Goal: Task Accomplishment & Management: Manage account settings

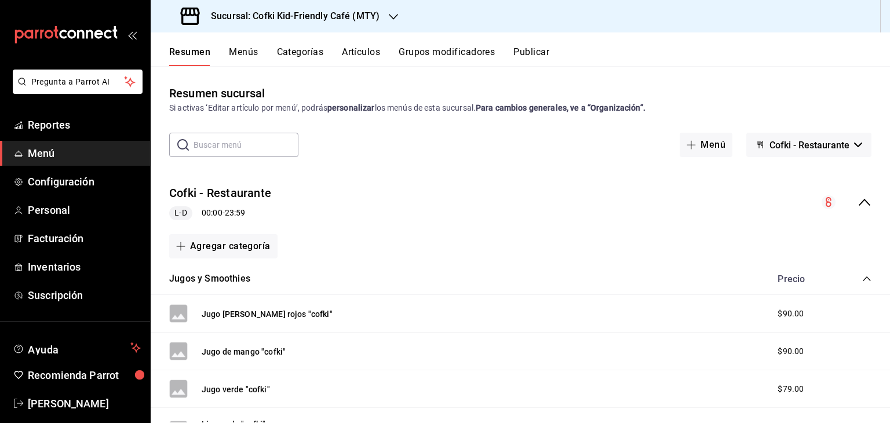
click at [95, 156] on span "Menú" at bounding box center [84, 154] width 113 height 16
click at [38, 156] on span "Menú" at bounding box center [84, 154] width 113 height 16
click at [370, 57] on button "Artículos" at bounding box center [361, 56] width 38 height 20
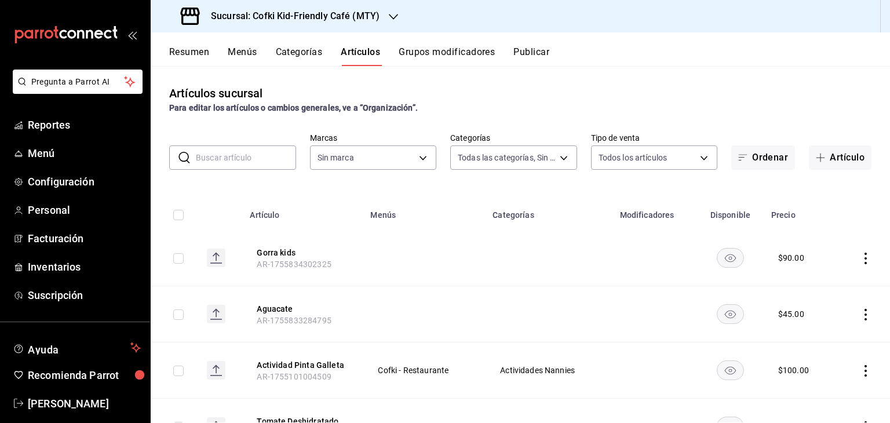
type input "c30b8039-643b-4819-8db3-b366202bda0a,4587f4d9-7f40-481a-a627-d70d388ccf89,0d8e5…"
type input "5ff6da85-4441-477b-bcd1-ce360696ef91,5ba13676-dc65-489a-905a-c589769de354,94a8f…"
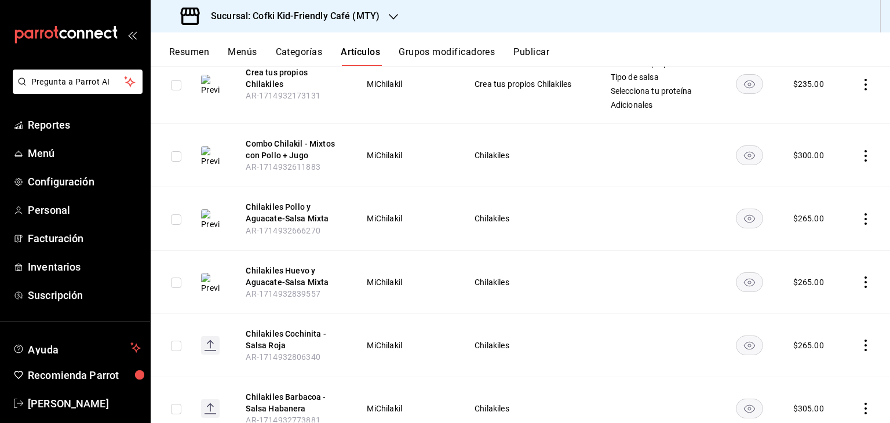
scroll to position [6629, 0]
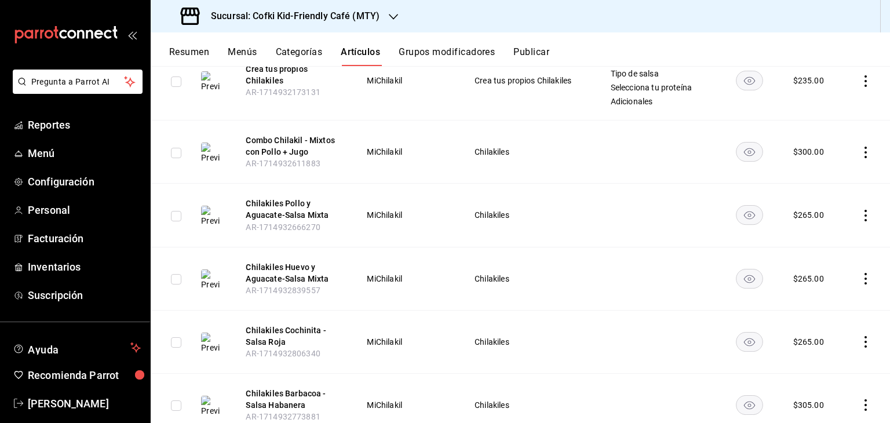
click at [412, 168] on body "Pregunta a Parrot AI Reportes Menú Configuración Personal Facturación Inventari…" at bounding box center [445, 211] width 890 height 423
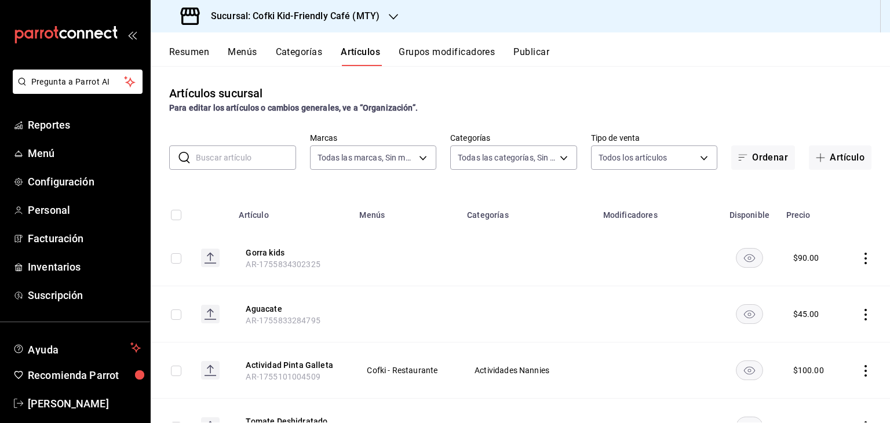
click at [419, 156] on body "Pregunta a Parrot AI Reportes Menú Configuración Personal Facturación Inventari…" at bounding box center [445, 211] width 890 height 423
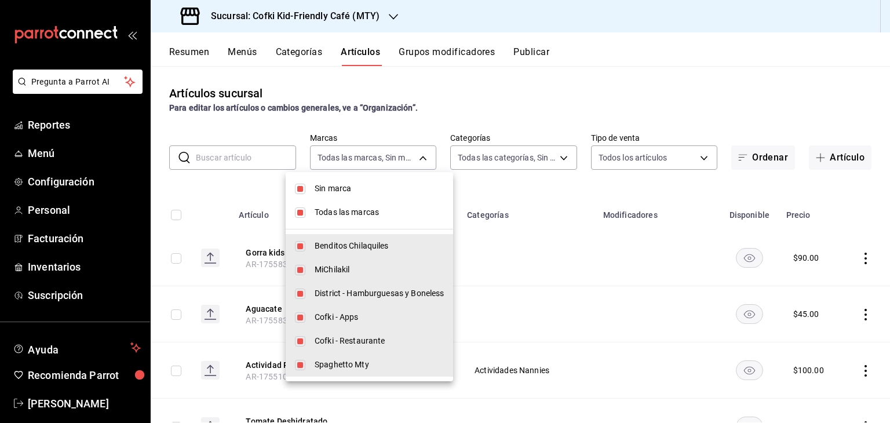
click at [302, 190] on input "checkbox" at bounding box center [300, 189] width 10 height 10
checkbox input "false"
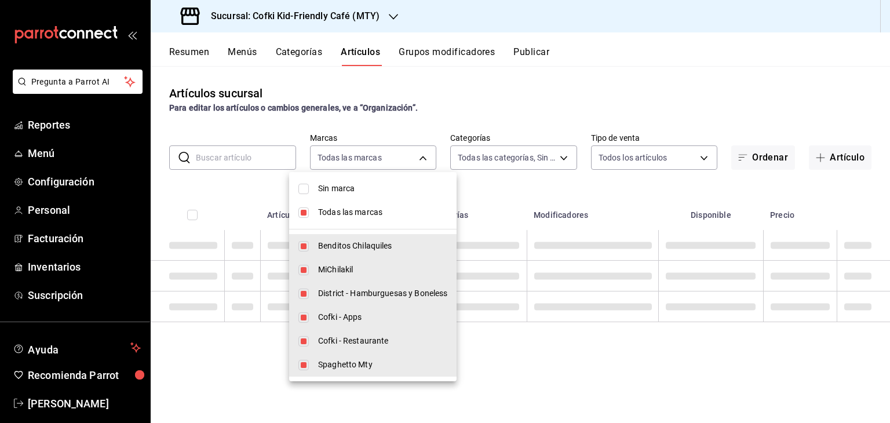
click at [302, 219] on li "Todas las marcas" at bounding box center [373, 213] width 168 height 24
checkbox input "false"
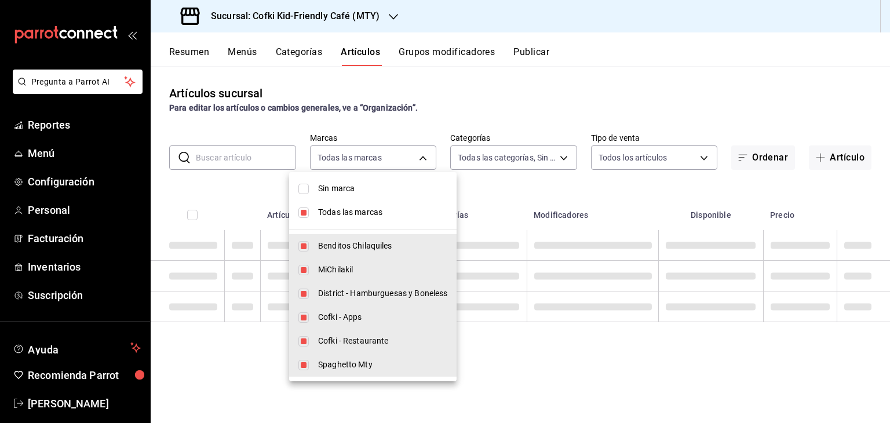
checkbox input "false"
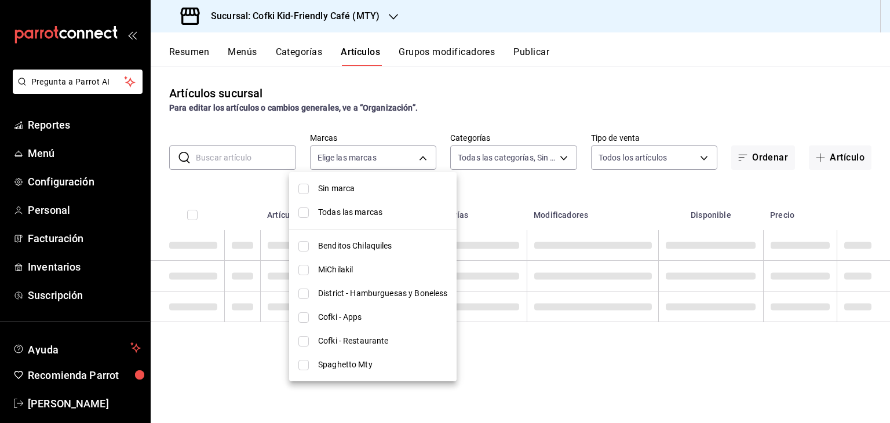
click at [323, 344] on span "Cofki - Restaurante" at bounding box center [382, 341] width 129 height 12
type input "5702f3a4-6f1e-4f78-88f3-fffb2f061134"
checkbox input "true"
click at [573, 79] on div at bounding box center [445, 211] width 890 height 423
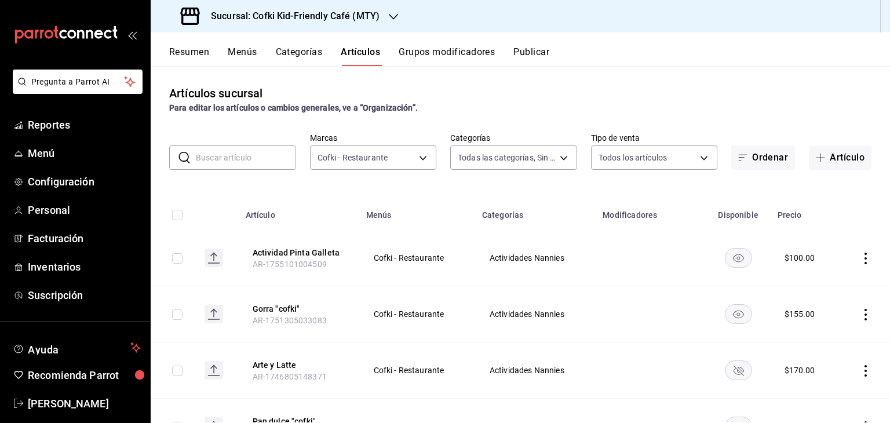
click at [550, 53] on button "Publicar" at bounding box center [532, 56] width 36 height 20
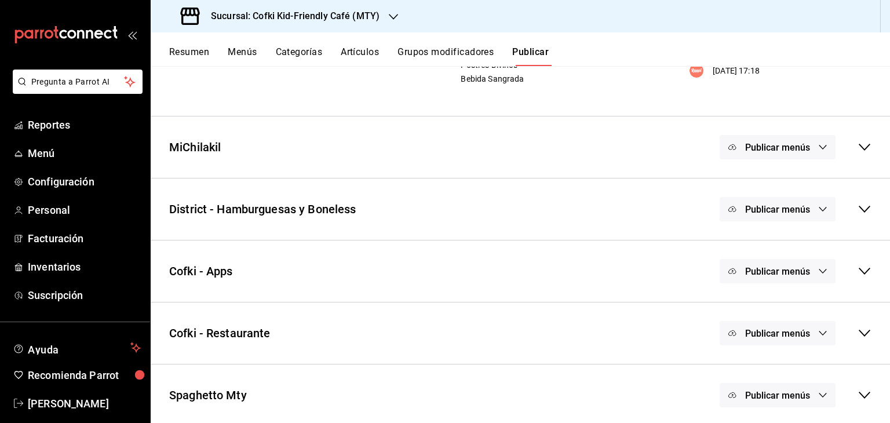
scroll to position [190, 0]
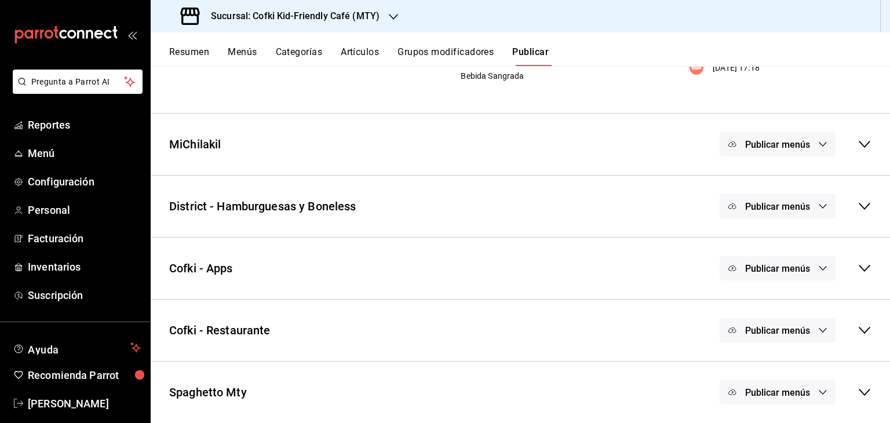
click at [849, 329] on div "Publicar menús" at bounding box center [796, 330] width 152 height 24
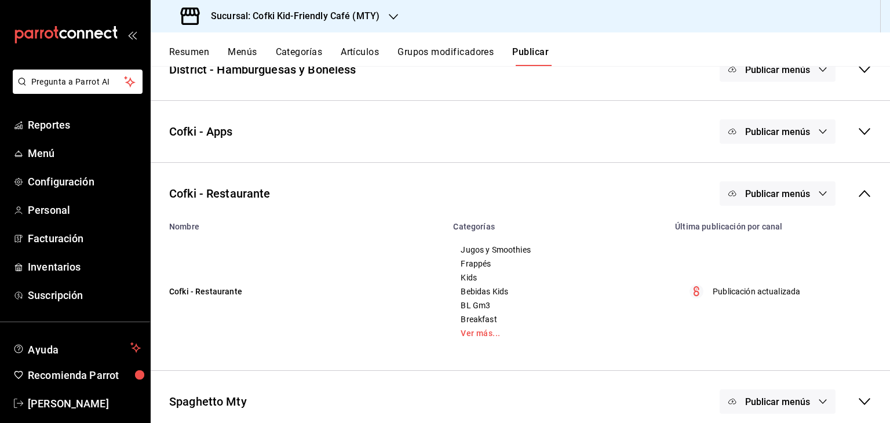
scroll to position [337, 0]
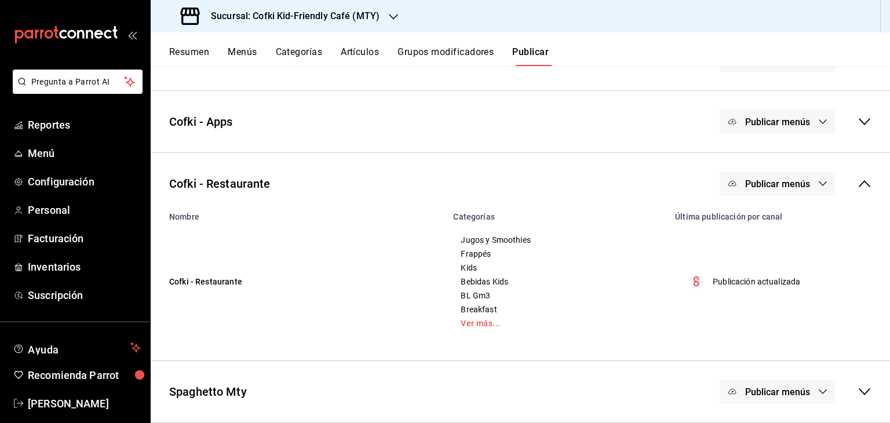
click at [859, 395] on icon at bounding box center [865, 391] width 12 height 7
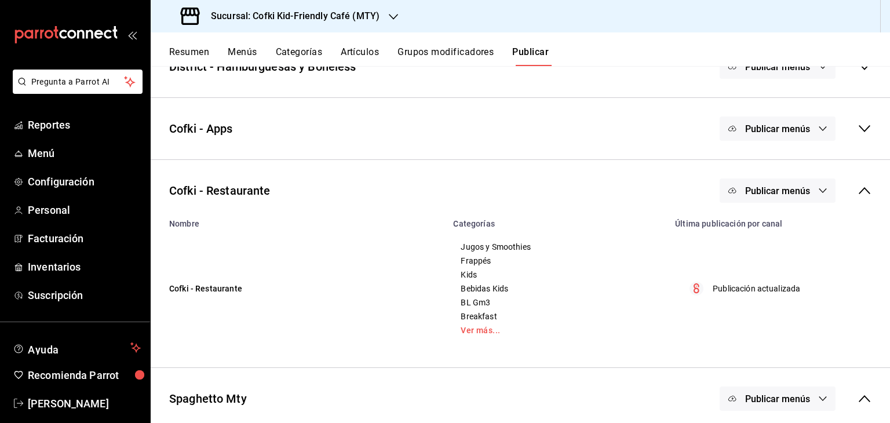
scroll to position [315, 0]
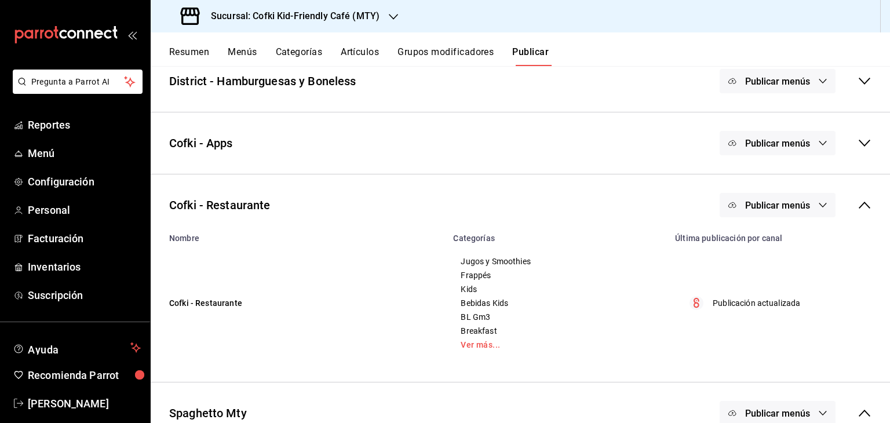
click at [858, 142] on icon at bounding box center [865, 143] width 14 height 14
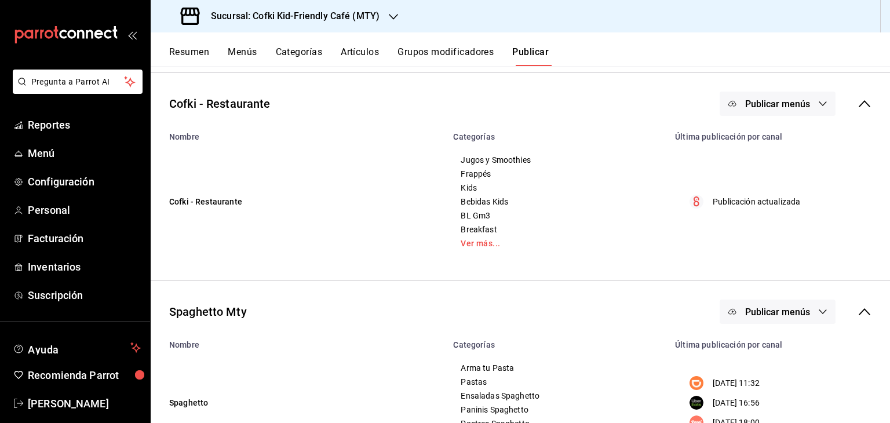
scroll to position [535, 0]
click at [49, 155] on span "Menú" at bounding box center [84, 154] width 113 height 16
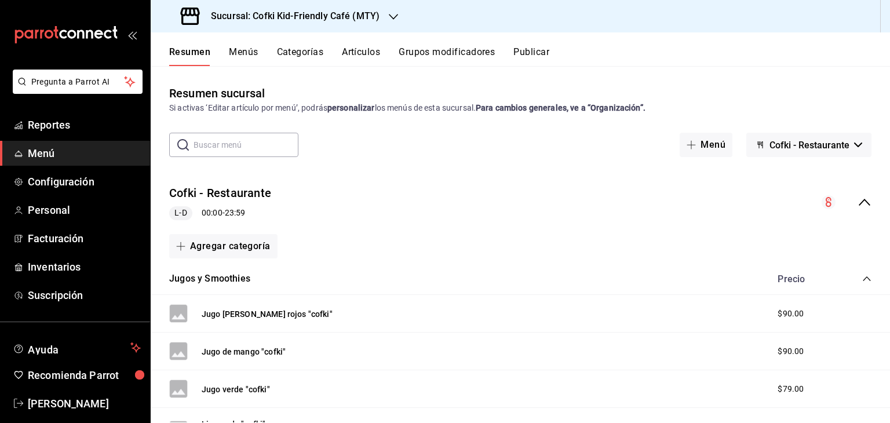
click at [550, 49] on button "Publicar" at bounding box center [532, 56] width 36 height 20
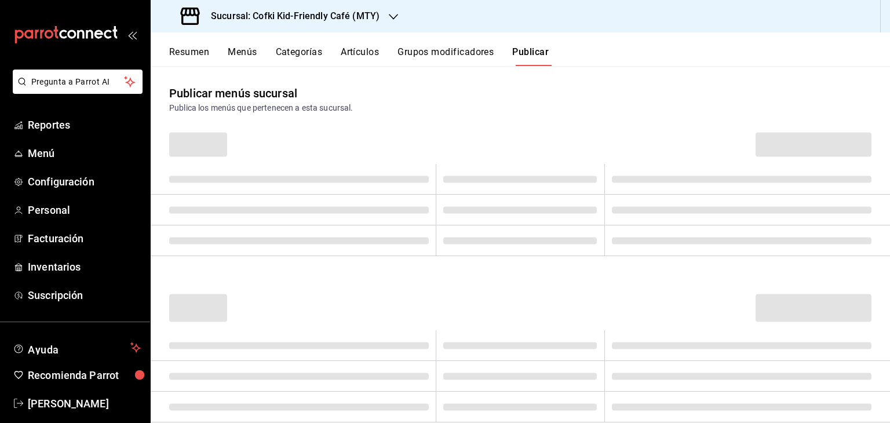
click at [366, 19] on h3 "Sucursal: Cofki Kid-Friendly Café (MTY)" at bounding box center [291, 16] width 178 height 14
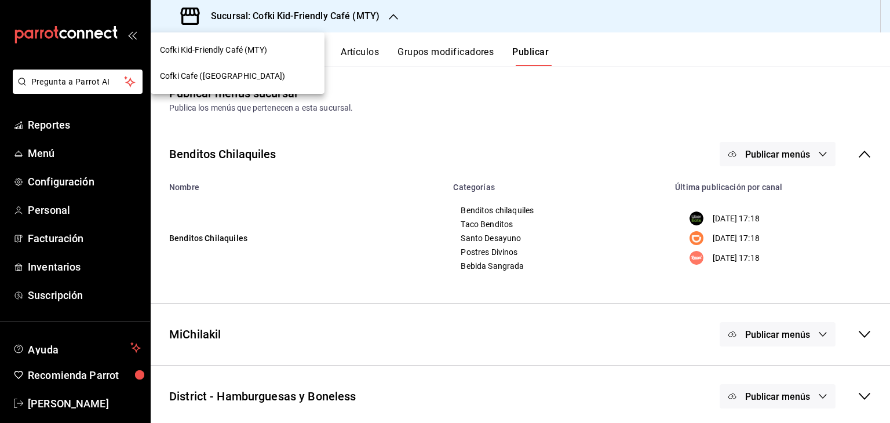
click at [277, 75] on div "Cofki Cafe (La Aurora)" at bounding box center [237, 76] width 155 height 12
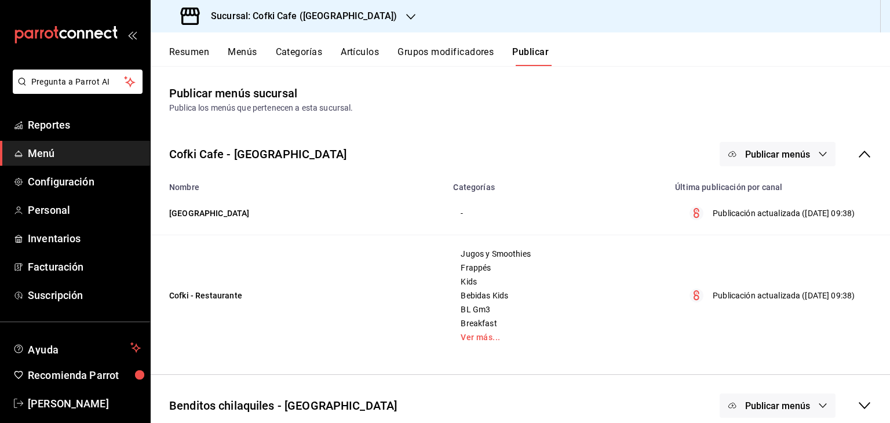
click at [855, 146] on div "Publicar menús" at bounding box center [796, 154] width 152 height 24
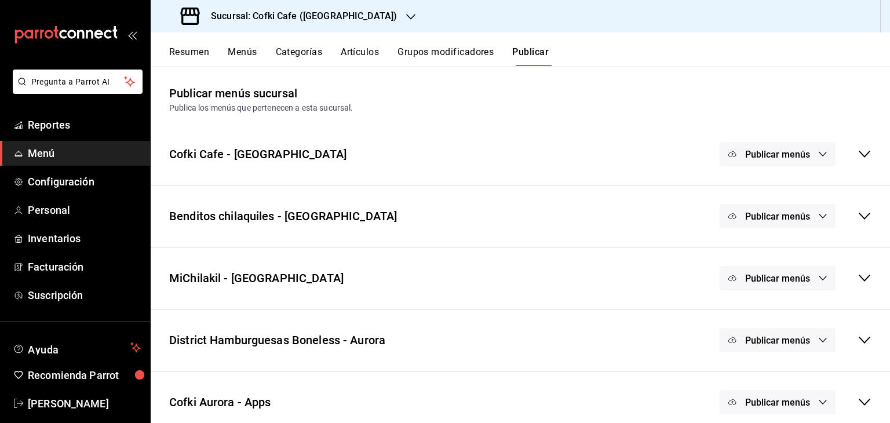
click at [317, 11] on h3 "Sucursal: Cofki Cafe (La Aurora)" at bounding box center [299, 16] width 195 height 14
click at [279, 43] on div "Cofki Kid-Friendly Café (MTY)" at bounding box center [238, 50] width 174 height 26
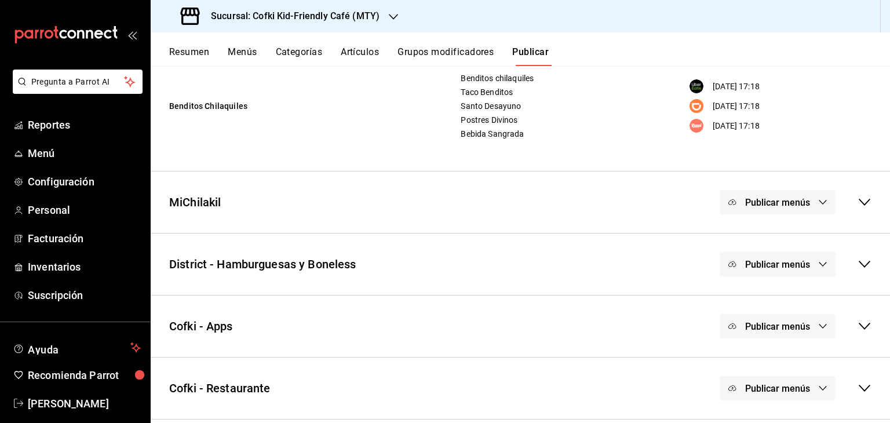
scroll to position [190, 0]
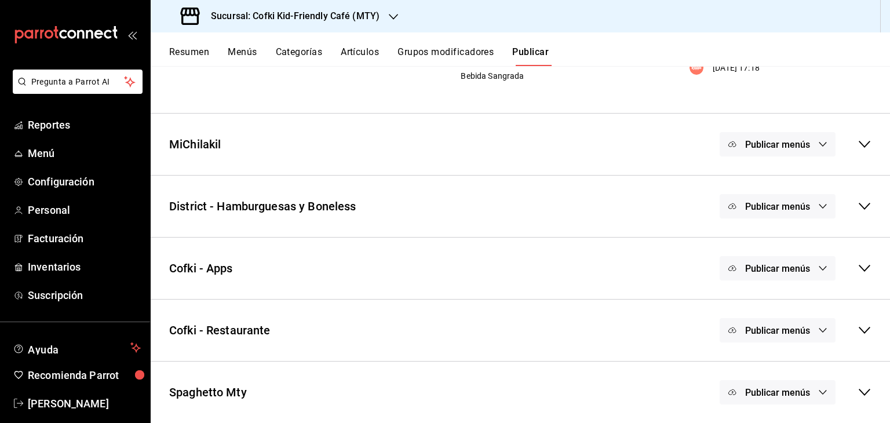
click at [859, 329] on icon at bounding box center [865, 330] width 12 height 7
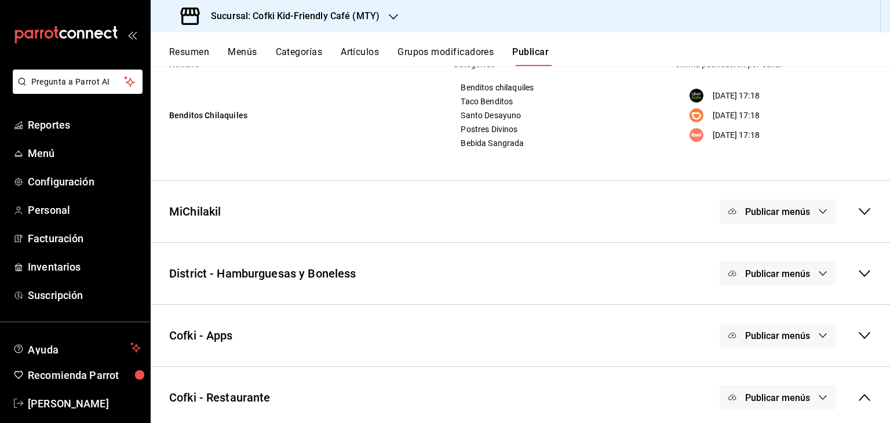
scroll to position [0, 0]
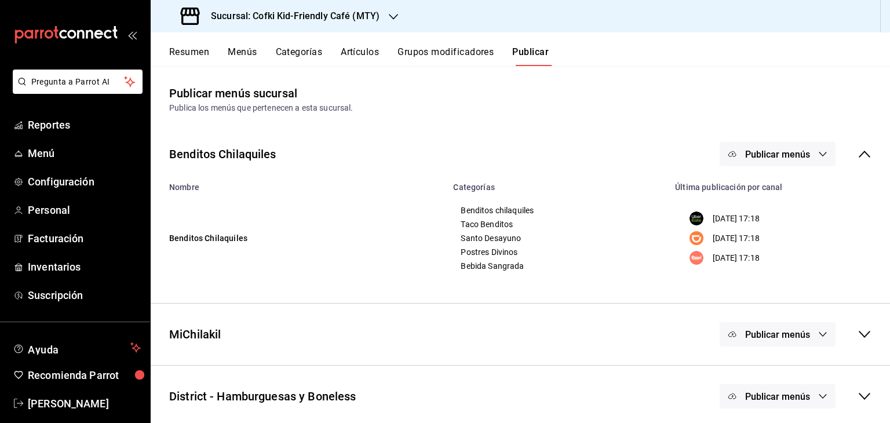
click at [858, 152] on icon at bounding box center [865, 154] width 14 height 14
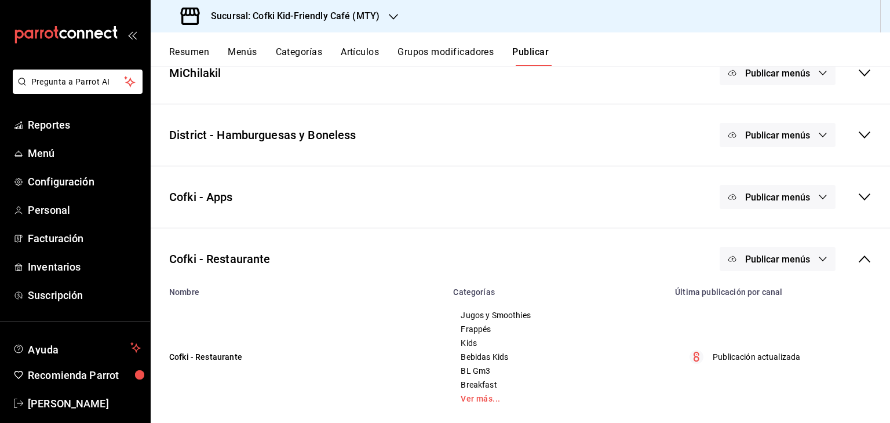
scroll to position [218, 0]
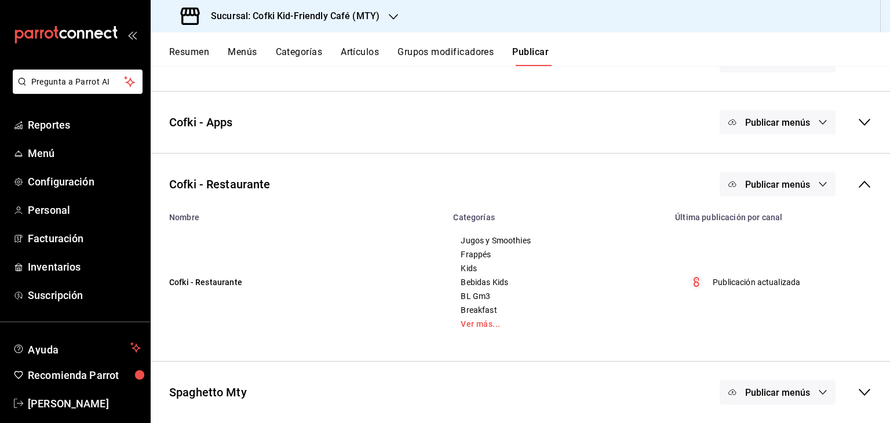
click at [860, 184] on icon at bounding box center [865, 184] width 14 height 14
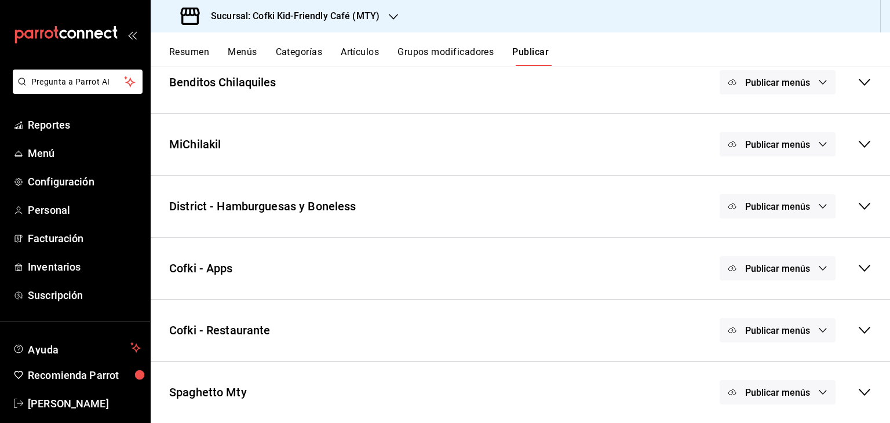
scroll to position [0, 0]
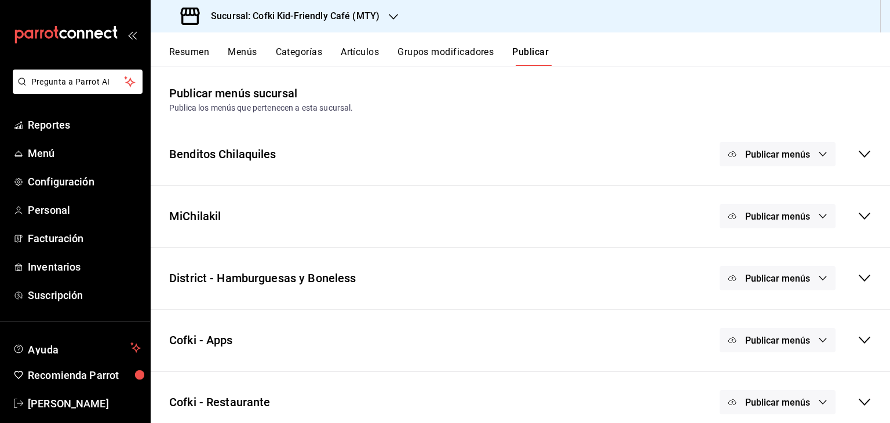
click at [329, 14] on h3 "Sucursal: Cofki Kid-Friendly Café (MTY)" at bounding box center [291, 16] width 178 height 14
click at [287, 77] on div "Cofki Cafe (La Aurora)" at bounding box center [237, 76] width 155 height 12
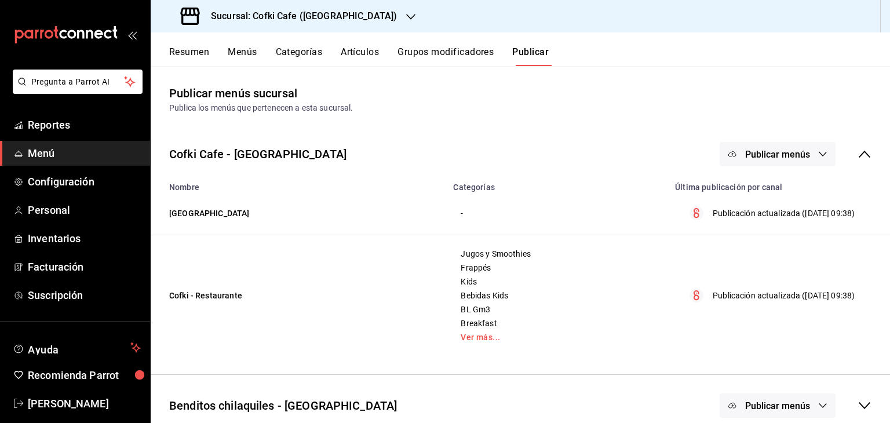
click at [376, 54] on button "Artículos" at bounding box center [360, 56] width 38 height 20
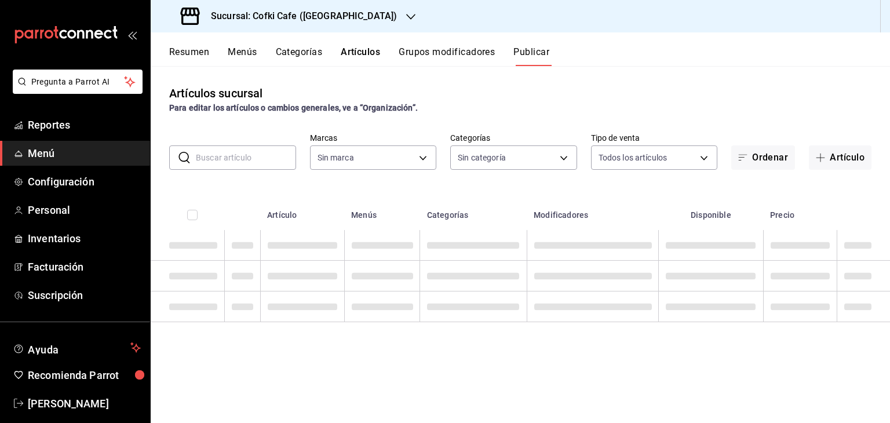
type input "0dd85fac-96b7-4a33-9332-11abd14e1f6e,44b369d5-7d51-4e90-87cc-1c02492c2b2f,d2b51…"
type input "0efb552d-0420-45d6-a156-619c326792cc,0e86150f-78f9-4042-be54-be4195d484bb,31165…"
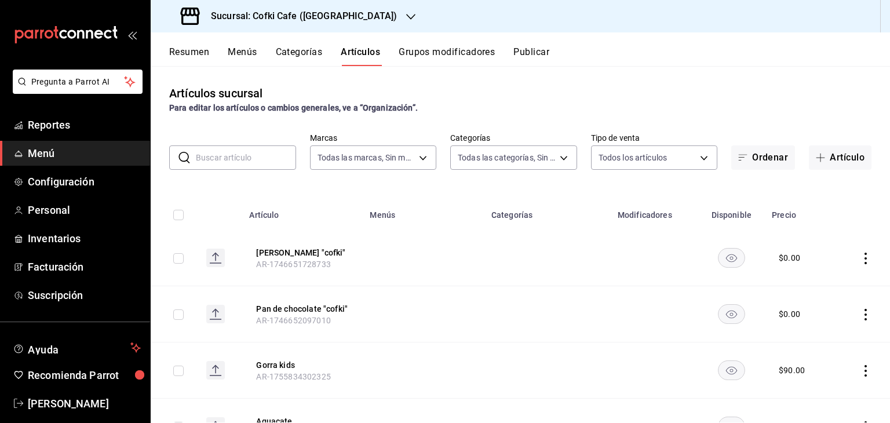
click at [265, 161] on input "text" at bounding box center [246, 157] width 100 height 23
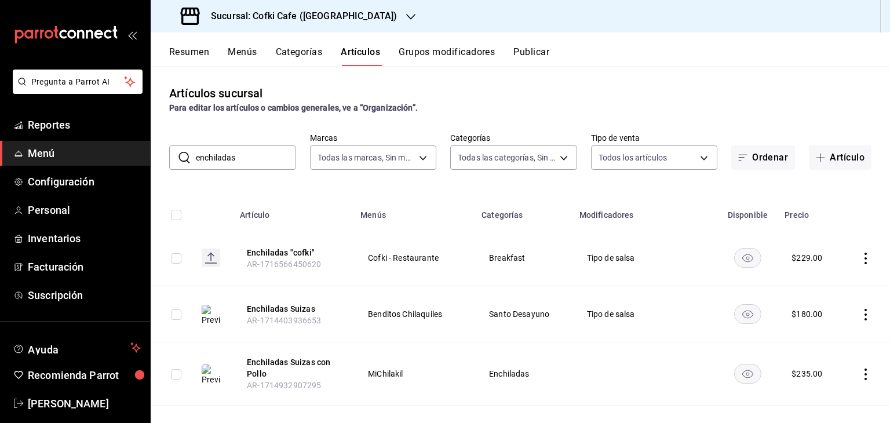
click at [232, 163] on input "enchiladas" at bounding box center [246, 157] width 100 height 23
type input "activida"
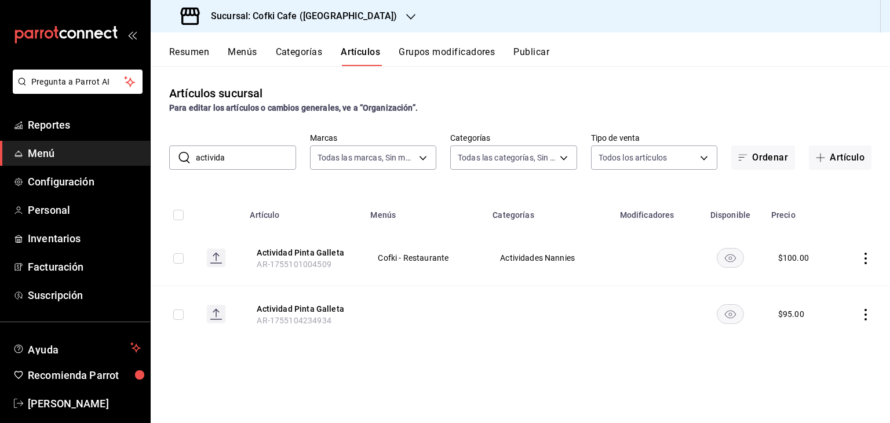
click at [213, 159] on input "activida" at bounding box center [246, 157] width 100 height 23
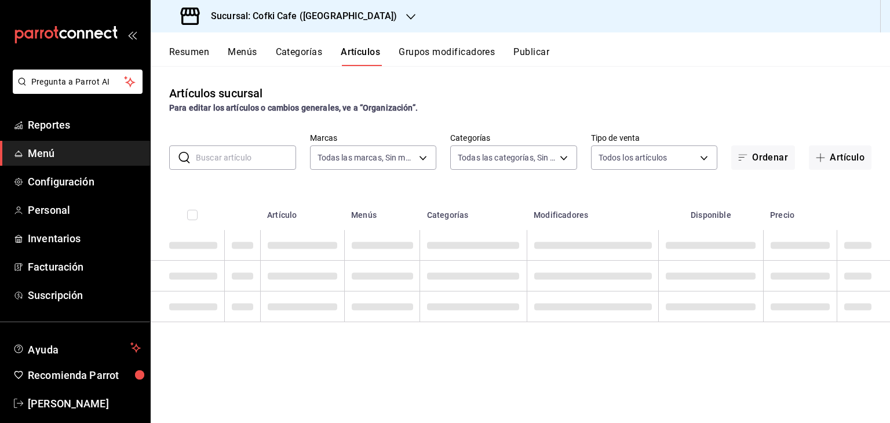
click at [54, 154] on span "Menú" at bounding box center [84, 154] width 113 height 16
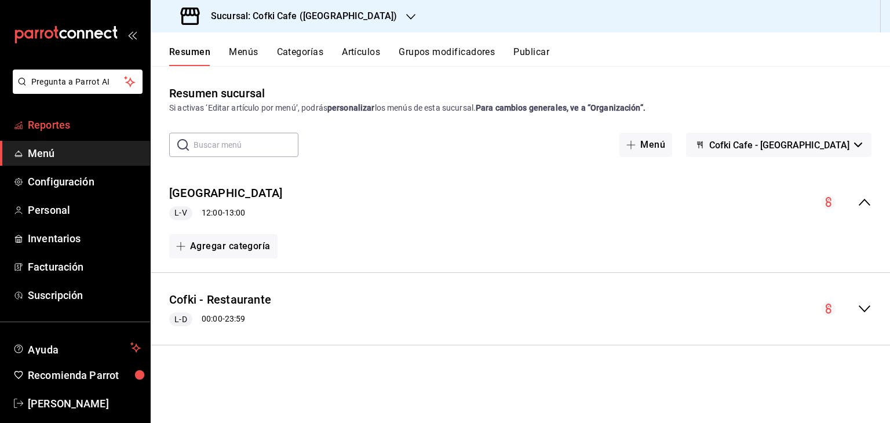
click at [77, 125] on span "Reportes" at bounding box center [84, 125] width 113 height 16
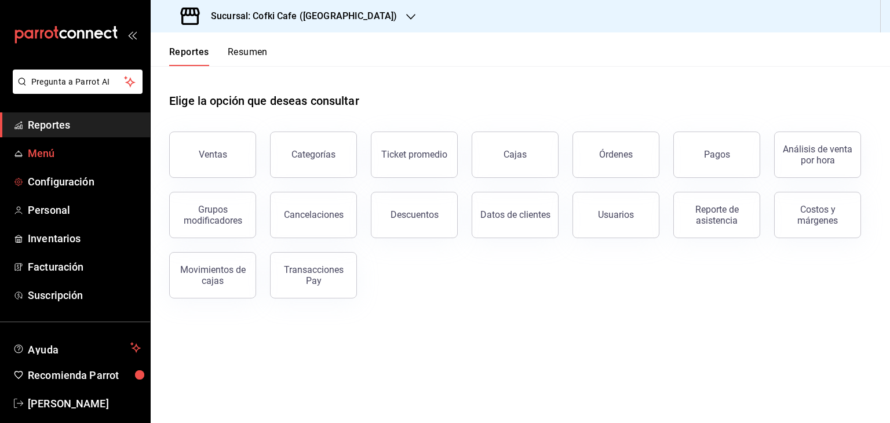
click at [81, 149] on span "Menú" at bounding box center [84, 154] width 113 height 16
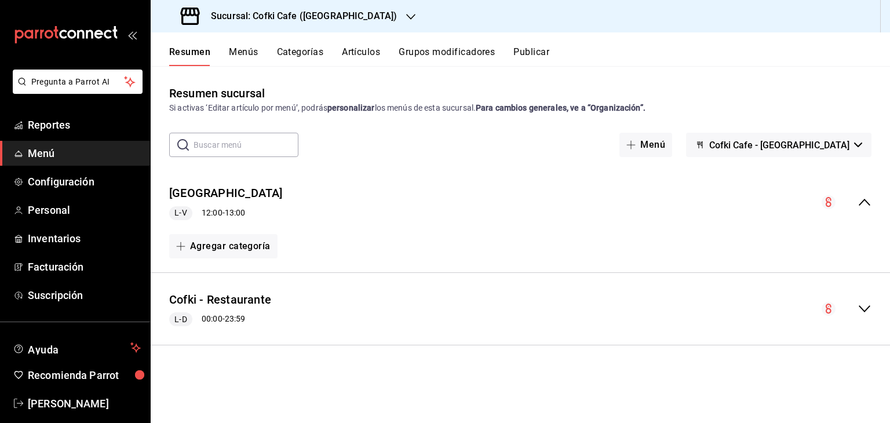
click at [72, 148] on span "Menú" at bounding box center [84, 154] width 113 height 16
click at [330, 19] on h3 "Sucursal: Cofki Cafe (La Aurora)" at bounding box center [299, 16] width 195 height 14
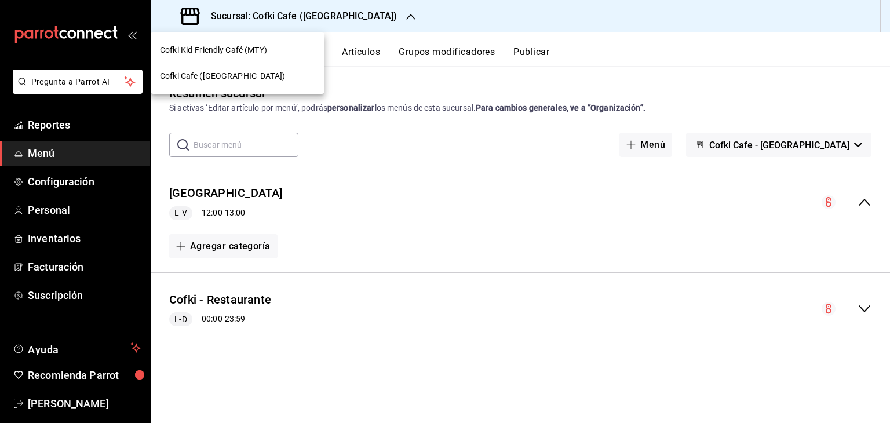
click at [292, 44] on div "Cofki Kid-Friendly Café (MTY)" at bounding box center [237, 50] width 155 height 12
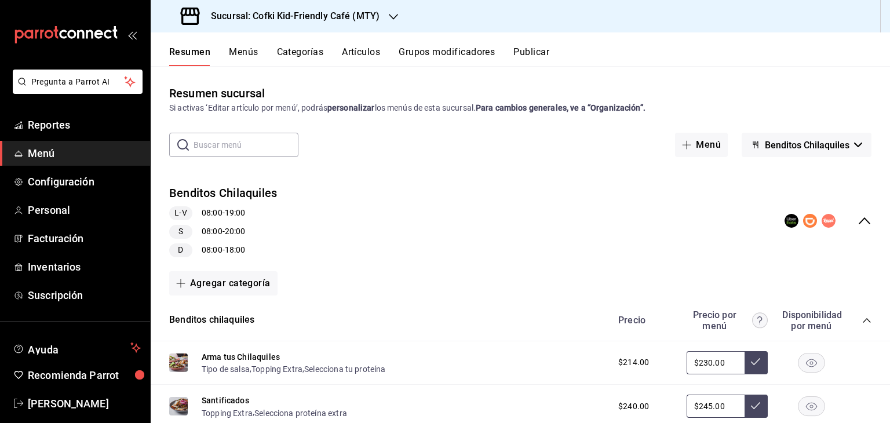
click at [857, 143] on button "Benditos Chilaquiles" at bounding box center [807, 145] width 130 height 24
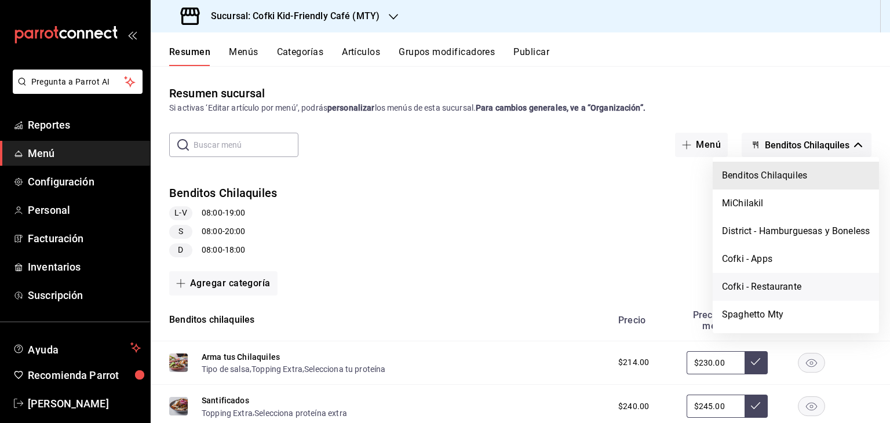
click at [791, 285] on li "Cofki - Restaurante" at bounding box center [796, 287] width 166 height 28
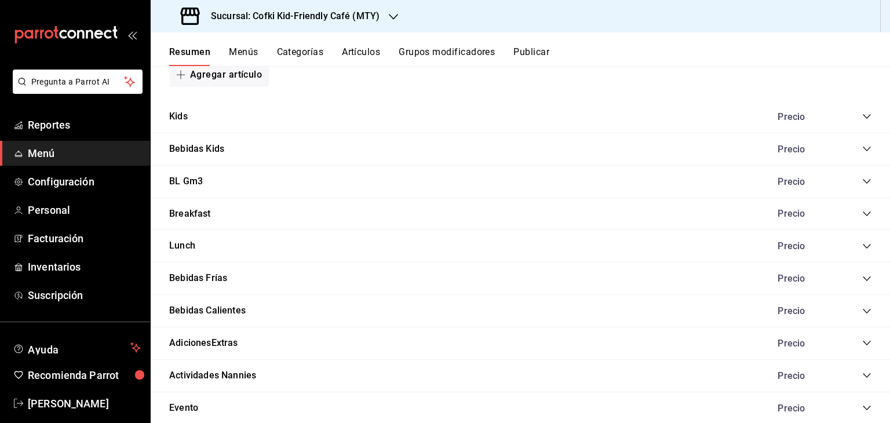
scroll to position [1026, 0]
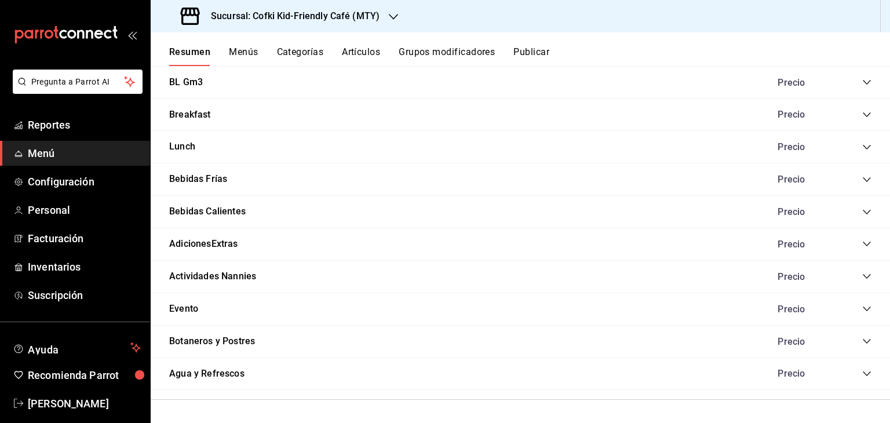
click at [370, 117] on div "Breakfast Precio" at bounding box center [521, 115] width 740 height 32
click at [863, 115] on icon "collapse-category-row" at bounding box center [867, 114] width 9 height 9
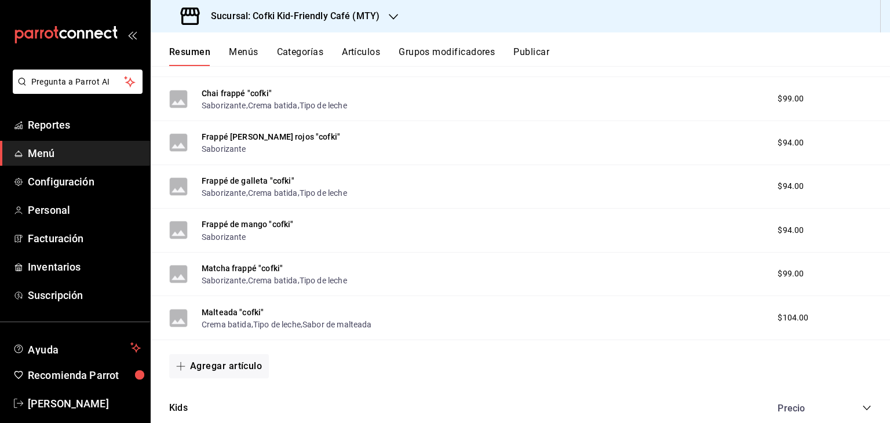
scroll to position [605, 0]
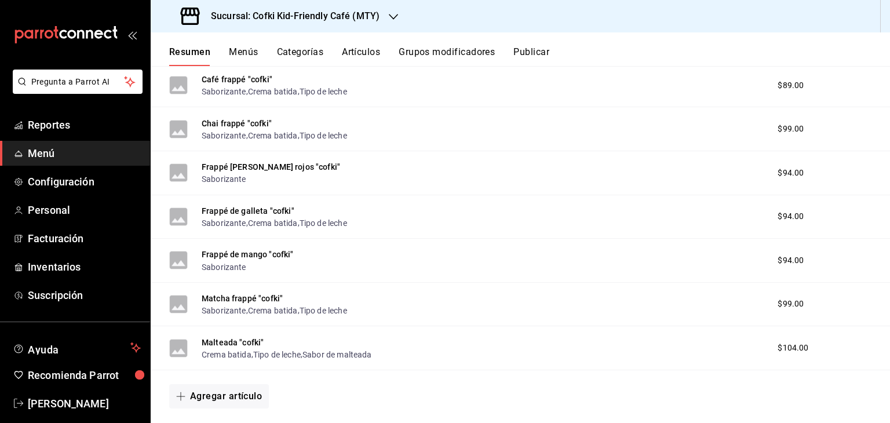
click at [190, 48] on button "Resumen" at bounding box center [189, 56] width 41 height 20
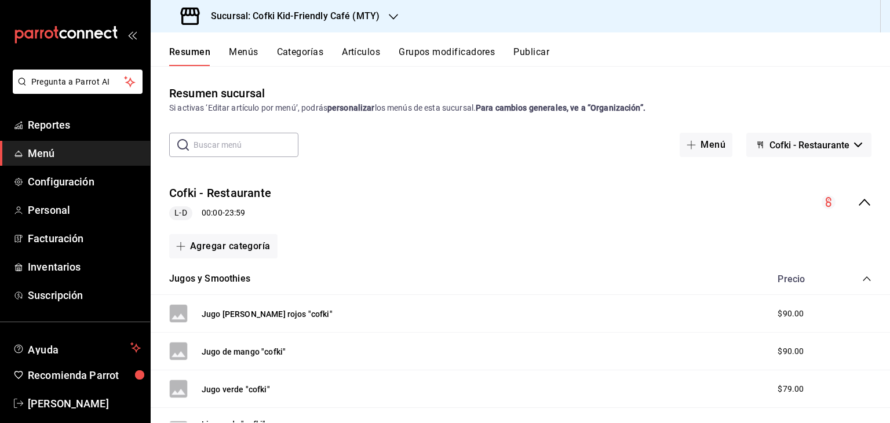
click at [538, 49] on button "Publicar" at bounding box center [532, 56] width 36 height 20
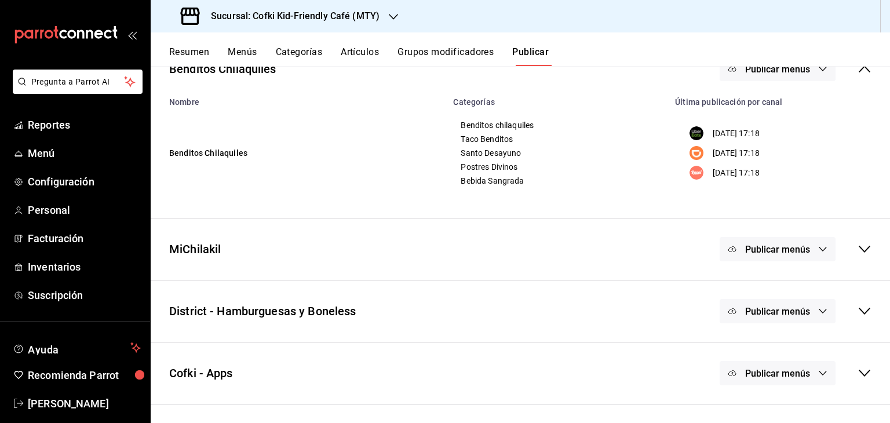
scroll to position [190, 0]
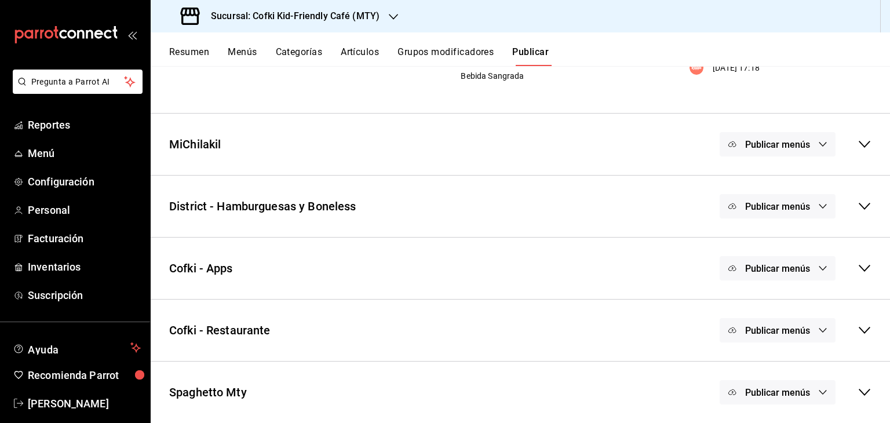
click at [858, 330] on icon at bounding box center [865, 330] width 14 height 14
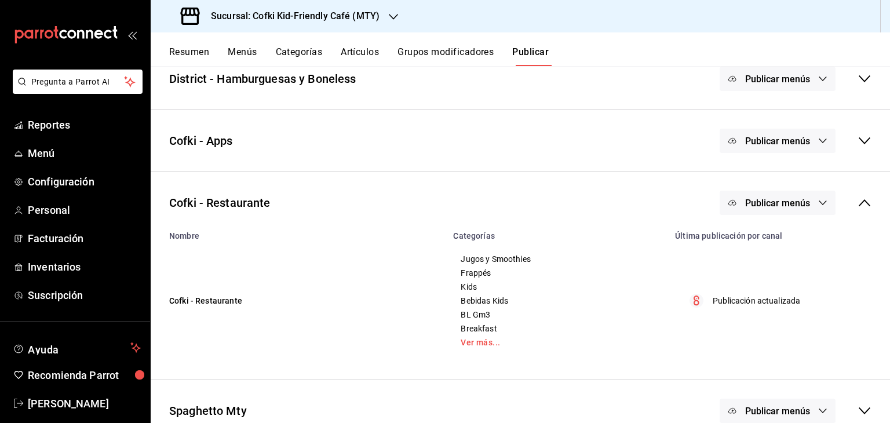
scroll to position [337, 0]
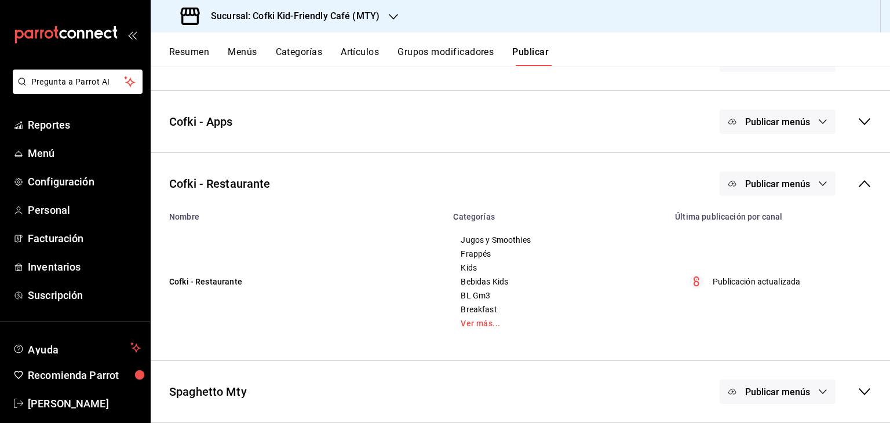
click at [743, 288] on div "Publicación actualizada" at bounding box center [777, 282] width 188 height 14
click at [488, 321] on link "Ver más..." at bounding box center [557, 323] width 193 height 8
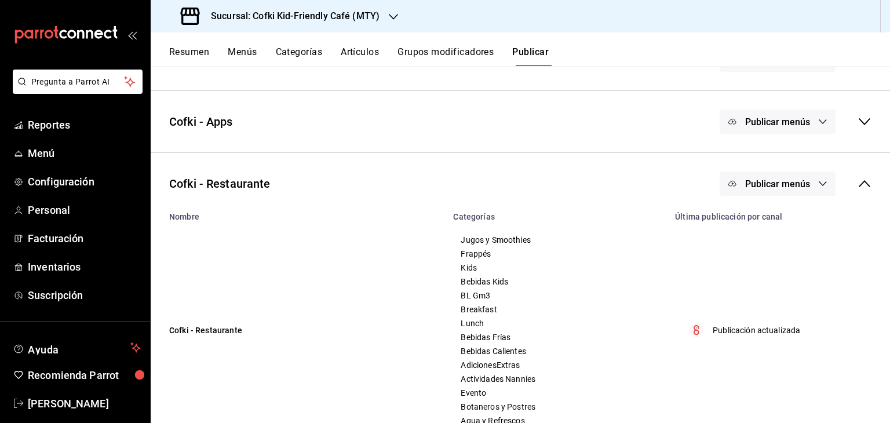
scroll to position [434, 0]
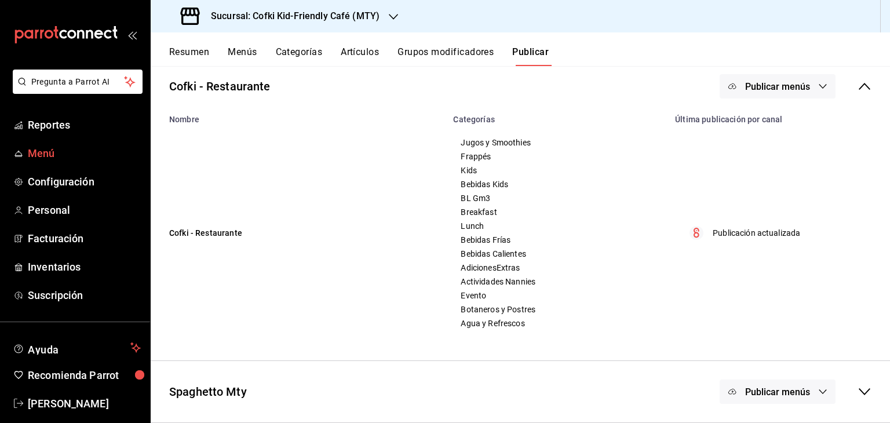
click at [60, 161] on span "Menú" at bounding box center [84, 154] width 113 height 16
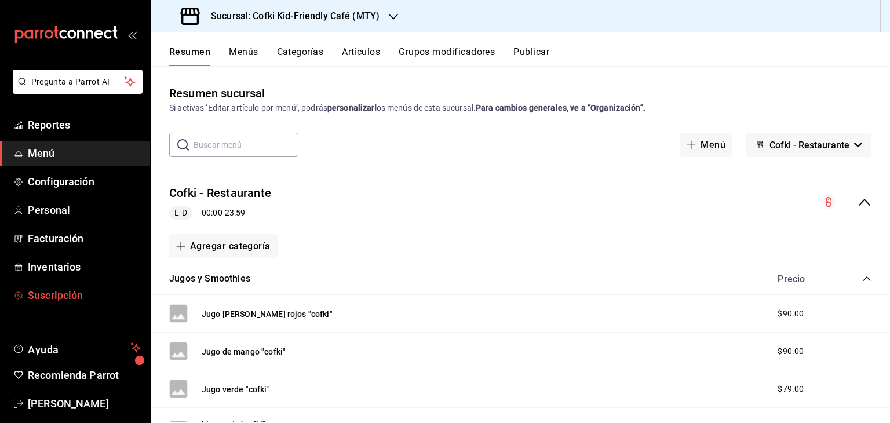
scroll to position [14, 0]
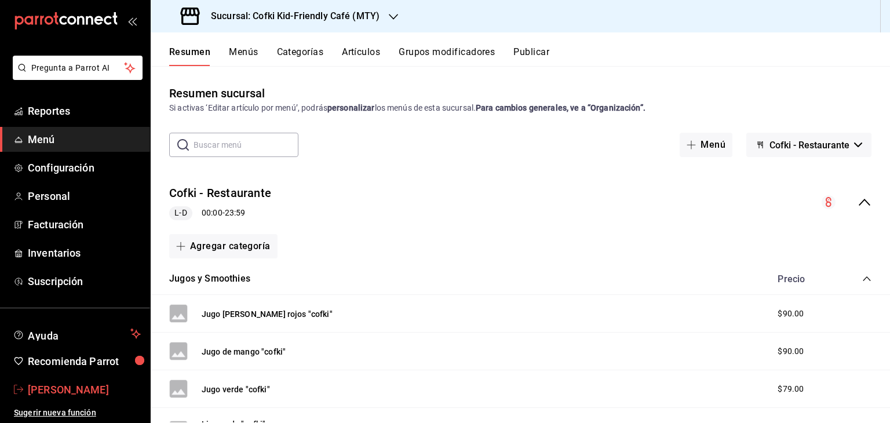
click at [76, 384] on span "[PERSON_NAME]" at bounding box center [84, 390] width 113 height 16
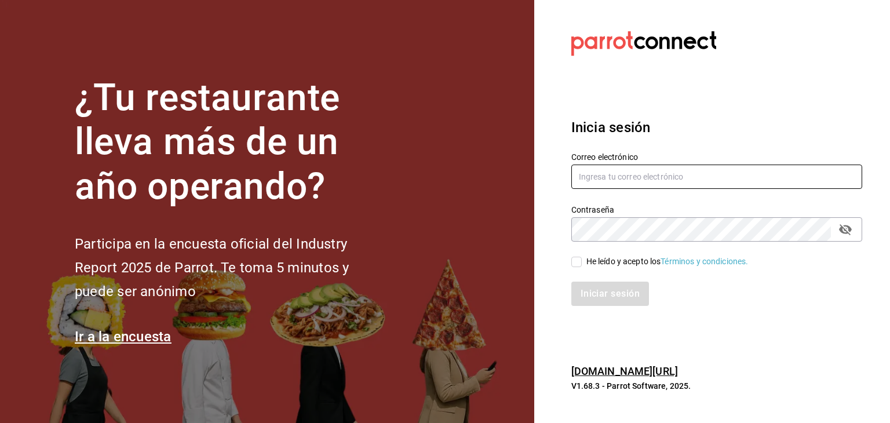
click at [652, 176] on input "text" at bounding box center [717, 177] width 291 height 24
type input "jonathan.bravo@cofkicafe.com"
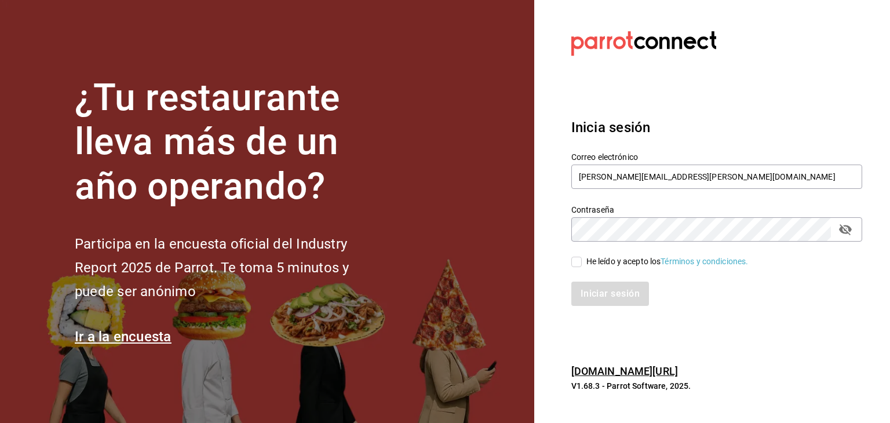
click at [625, 264] on div "He leído y acepto los Términos y condiciones." at bounding box center [668, 262] width 162 height 12
click at [582, 264] on input "He leído y acepto los Términos y condiciones." at bounding box center [577, 262] width 10 height 10
checkbox input "true"
click at [625, 286] on button "Iniciar sesión" at bounding box center [611, 294] width 79 height 24
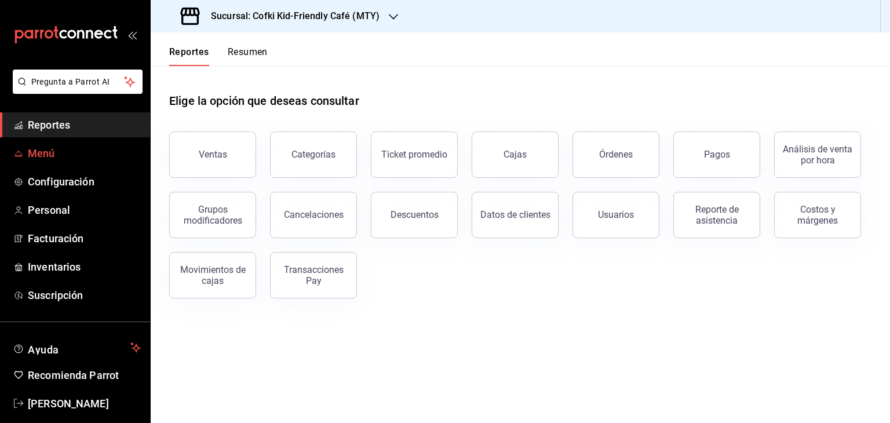
click at [72, 155] on span "Menú" at bounding box center [84, 154] width 113 height 16
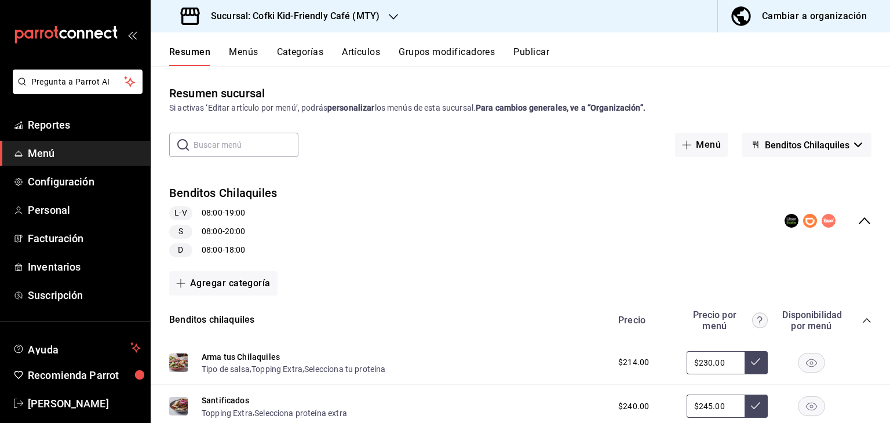
click at [803, 20] on div "Cambiar a organización" at bounding box center [814, 16] width 105 height 16
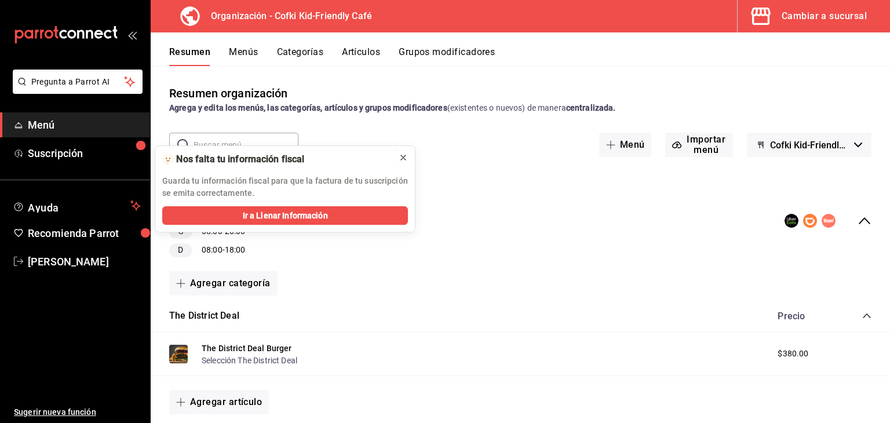
click at [404, 158] on icon at bounding box center [403, 157] width 5 height 5
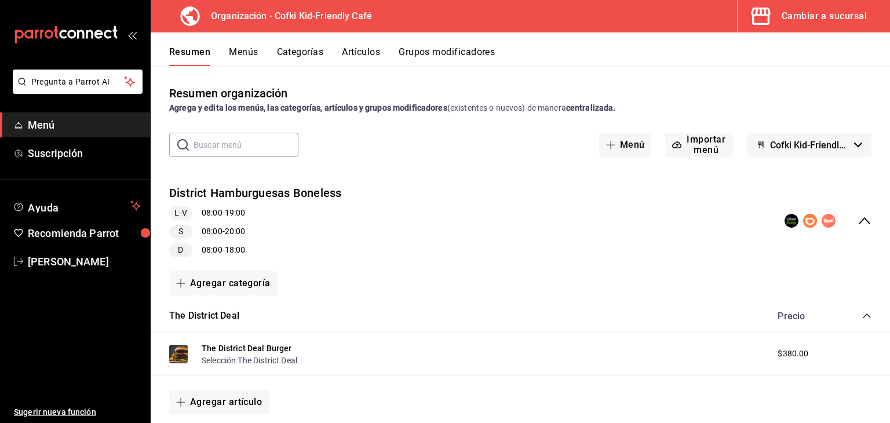
click at [842, 144] on button "Cofki Kid-Friendly Café - Borrador" at bounding box center [809, 145] width 125 height 24
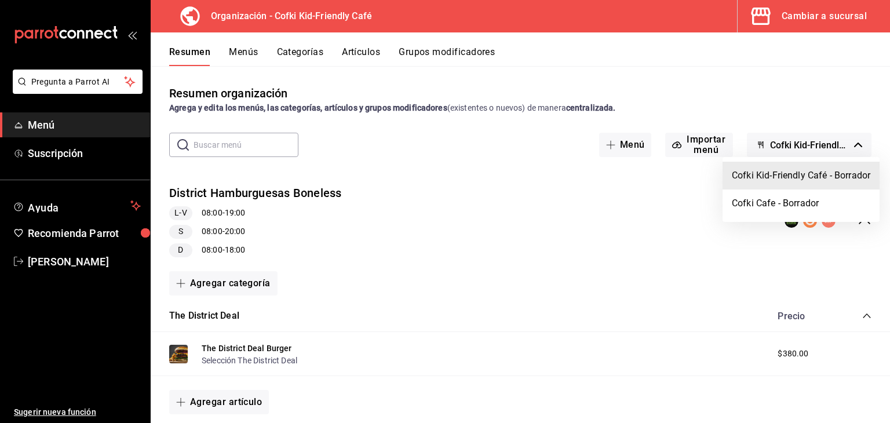
click at [842, 144] on div at bounding box center [445, 211] width 890 height 423
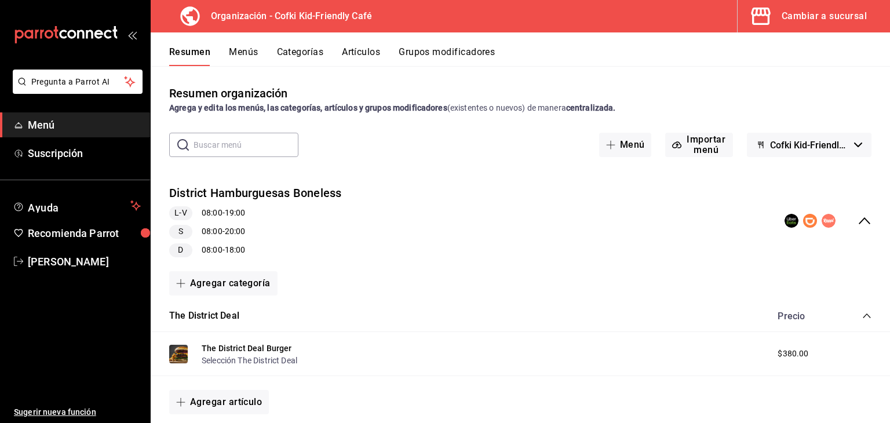
click at [775, 19] on span "button" at bounding box center [764, 16] width 28 height 23
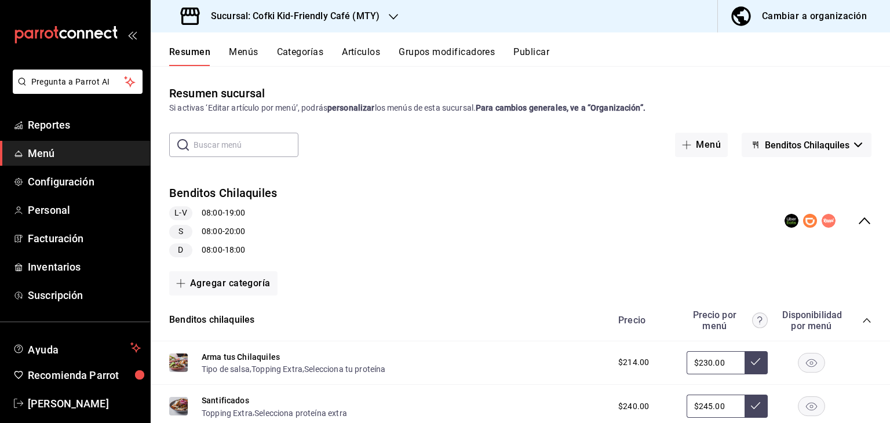
click at [205, 48] on button "Resumen" at bounding box center [189, 56] width 41 height 20
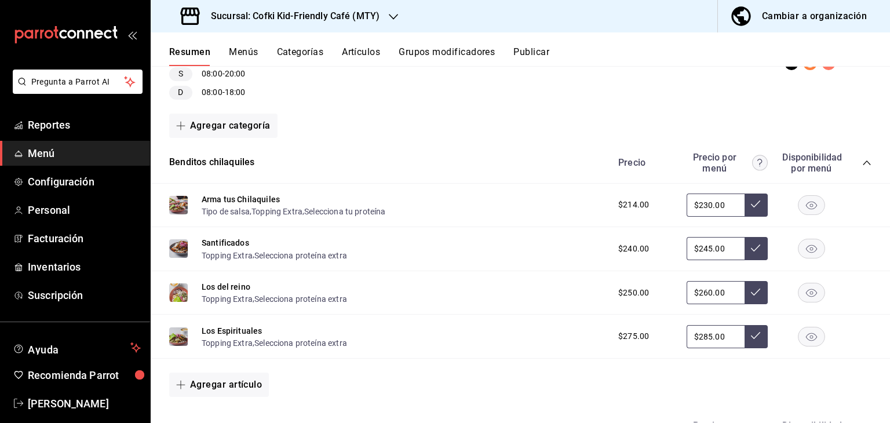
scroll to position [156, 0]
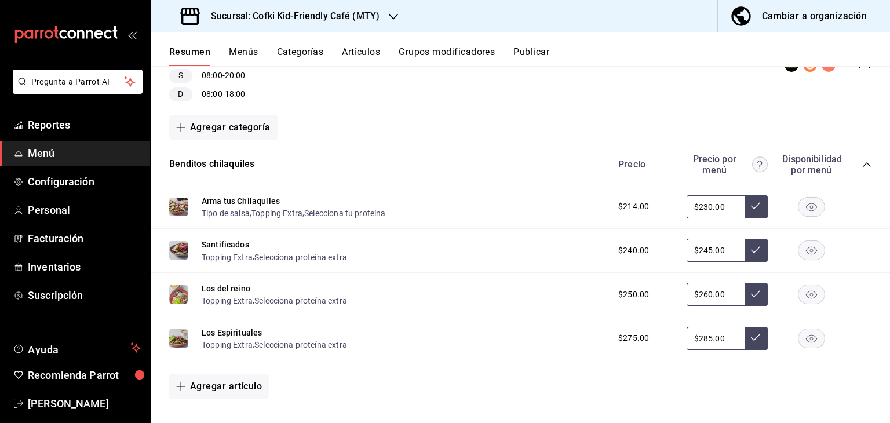
click at [736, 206] on input "$230.00" at bounding box center [716, 206] width 58 height 23
click at [813, 14] on div "Cambiar a organización" at bounding box center [814, 16] width 105 height 16
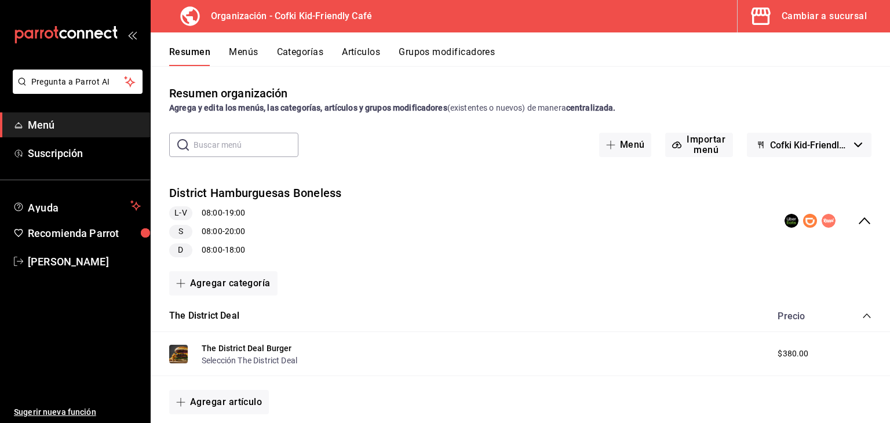
click at [250, 55] on button "Menús" at bounding box center [243, 56] width 29 height 20
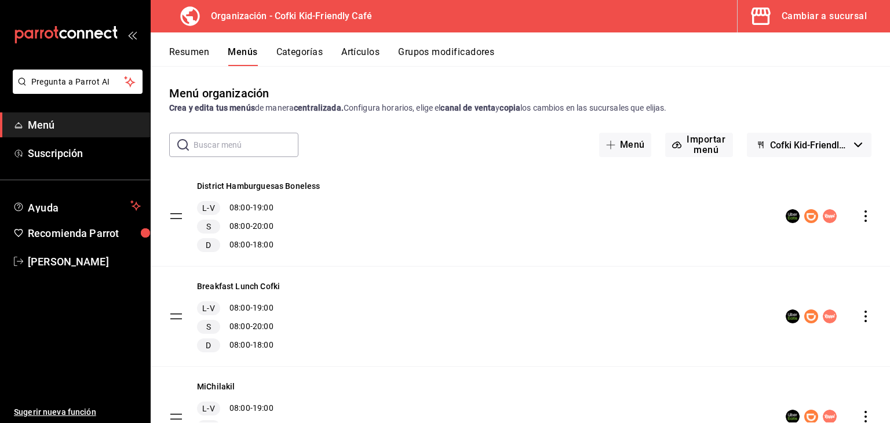
click at [855, 143] on icon "button" at bounding box center [859, 145] width 8 height 5
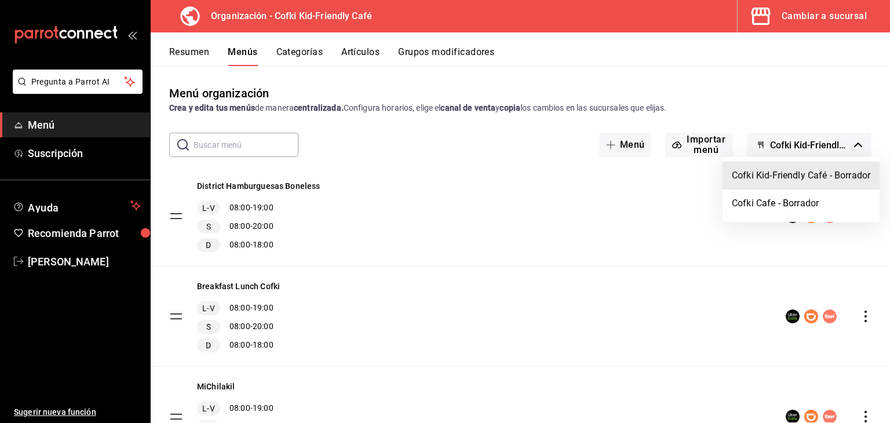
click at [847, 143] on div at bounding box center [445, 211] width 890 height 423
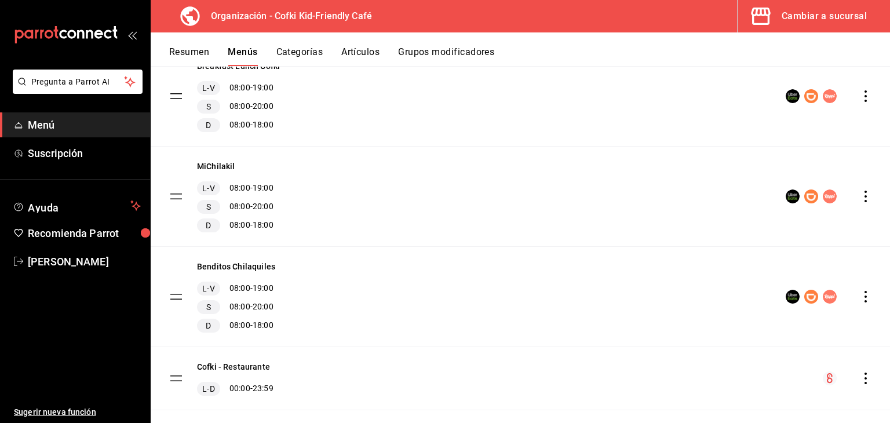
scroll to position [240, 0]
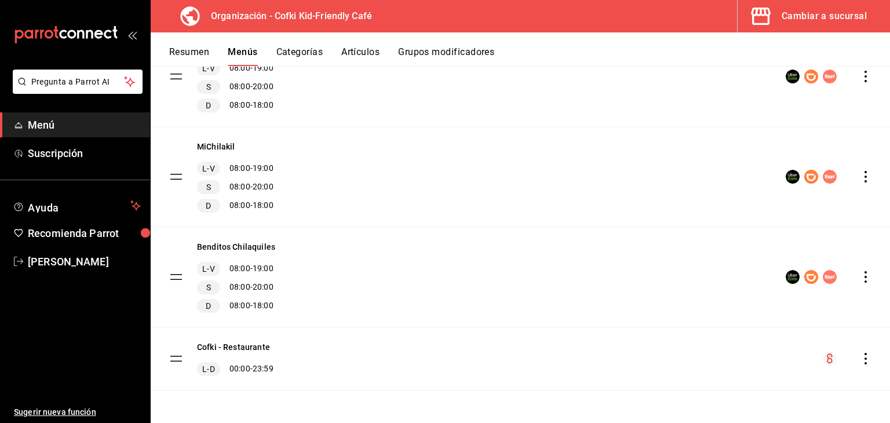
click at [728, 358] on div "Cofki - Restaurante [PERSON_NAME] 00:00 - 23:59" at bounding box center [521, 359] width 740 height 63
click at [172, 359] on tbody "District Hamburguesas Boneless L-V 08:00 - 19:00 S 08:00 - 20:00 D 08:00 - 18:0…" at bounding box center [521, 158] width 740 height 464
click at [177, 362] on tbody "District Hamburguesas Boneless L-V 08:00 - 19:00 S 08:00 - 20:00 D 08:00 - 18:0…" at bounding box center [521, 158] width 740 height 464
click at [177, 360] on tbody "District Hamburguesas Boneless L-V 08:00 - 19:00 S 08:00 - 20:00 D 08:00 - 18:0…" at bounding box center [521, 158] width 740 height 464
click at [248, 351] on button "Cofki - Restaurante" at bounding box center [233, 347] width 73 height 12
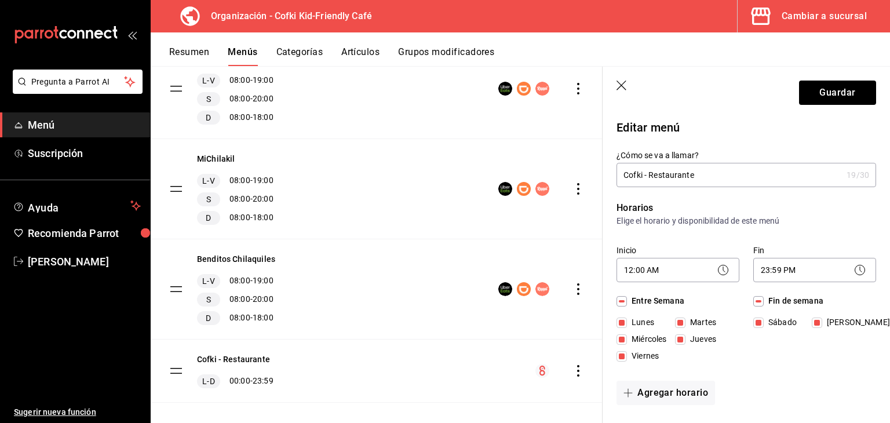
click at [617, 85] on icon "button" at bounding box center [623, 87] width 12 height 12
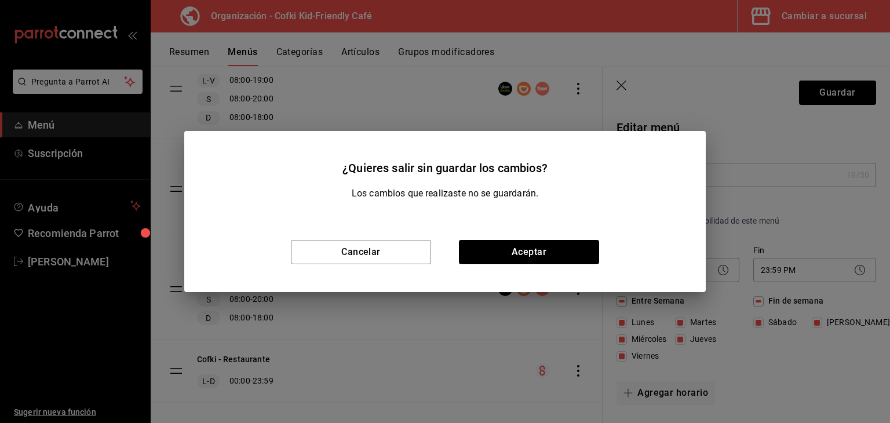
click at [393, 216] on div "Cancelar Aceptar" at bounding box center [445, 252] width 522 height 80
click at [496, 254] on button "Aceptar" at bounding box center [529, 252] width 140 height 24
checkbox input "false"
type input "1755878234723"
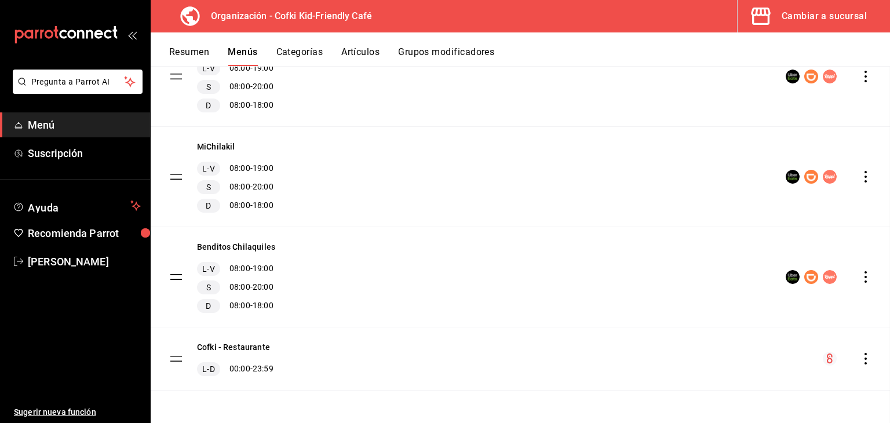
checkbox input "false"
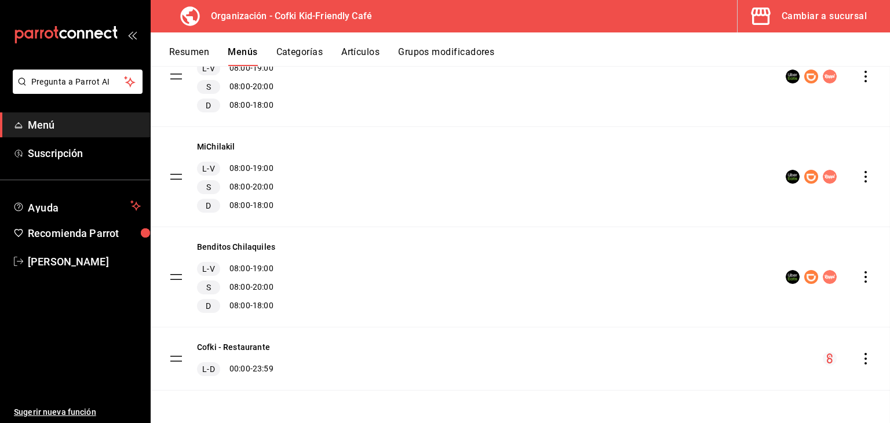
checkbox input "false"
click at [348, 54] on button "Artículos" at bounding box center [360, 56] width 38 height 20
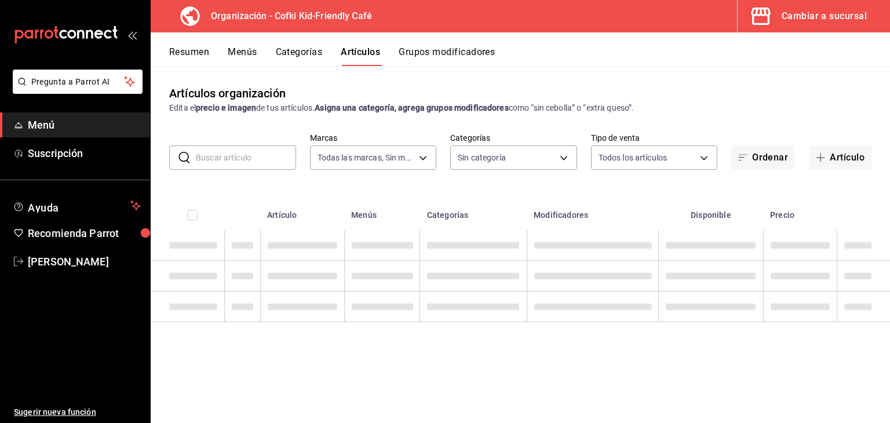
type input "25fb81c7-e957-4d84-91be-e0f037173053,68c81217-2bea-456c-9329-c2c3d75bdc74"
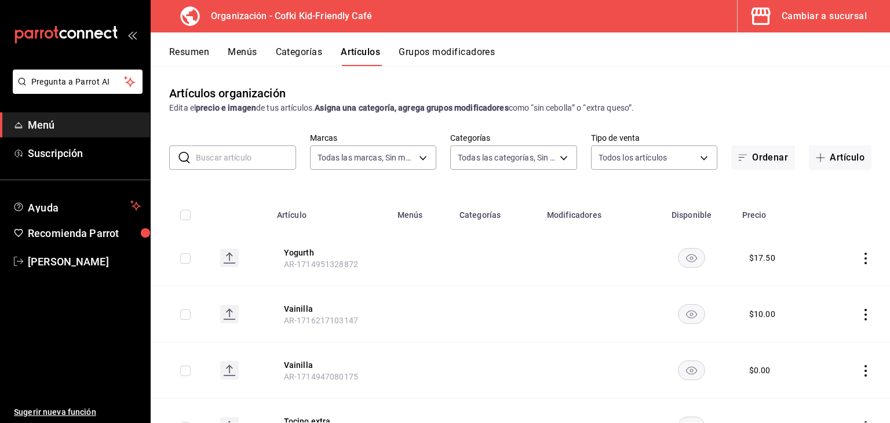
type input "8a5b9458-322c-43b1-9c9e-f70bc8740652,185a7fdb-2e39-4bc3-9072-ac5a5efcfbb8,8ea27…"
click at [415, 165] on body "Pregunta a Parrot AI Menú Suscripción Ayuda Recomienda Parrot [PERSON_NAME] Sug…" at bounding box center [445, 211] width 890 height 423
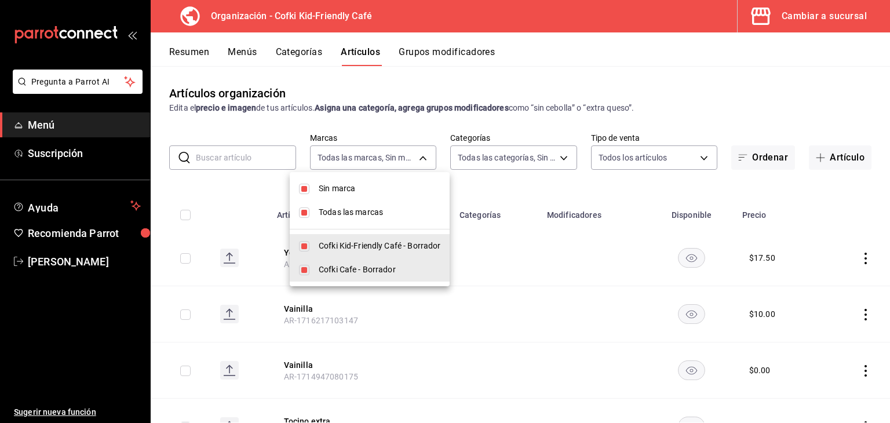
click at [567, 86] on div at bounding box center [445, 211] width 890 height 423
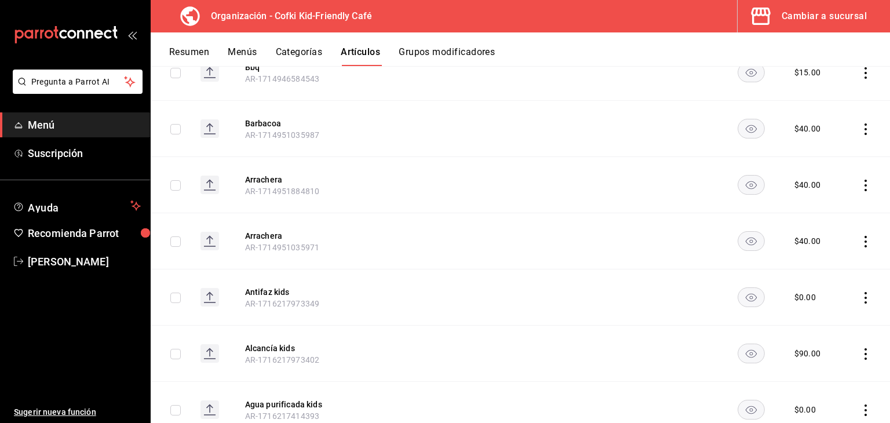
scroll to position [3597, 0]
